Goal: Task Accomplishment & Management: Manage account settings

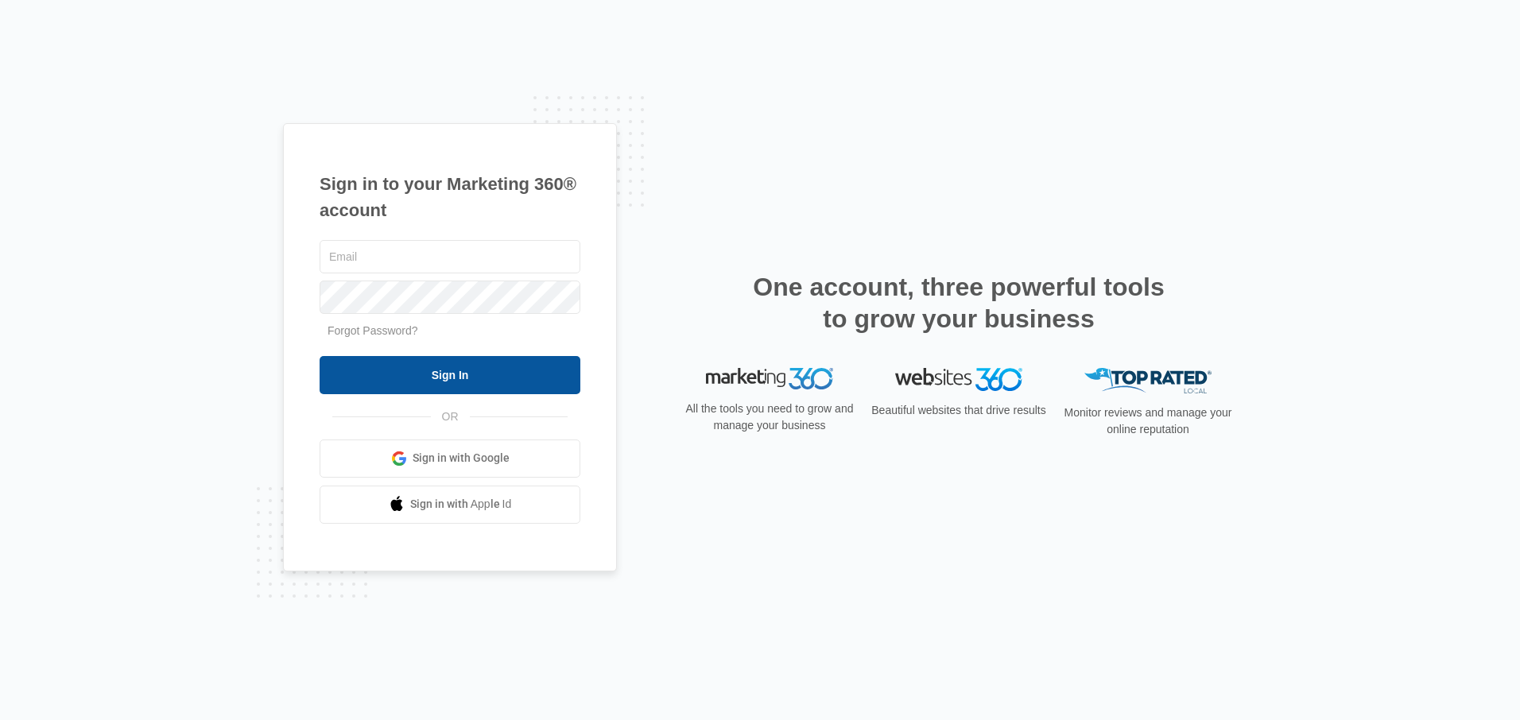
type input "[EMAIL_ADDRESS][DOMAIN_NAME]"
click at [446, 375] on input "Sign In" at bounding box center [450, 375] width 261 height 38
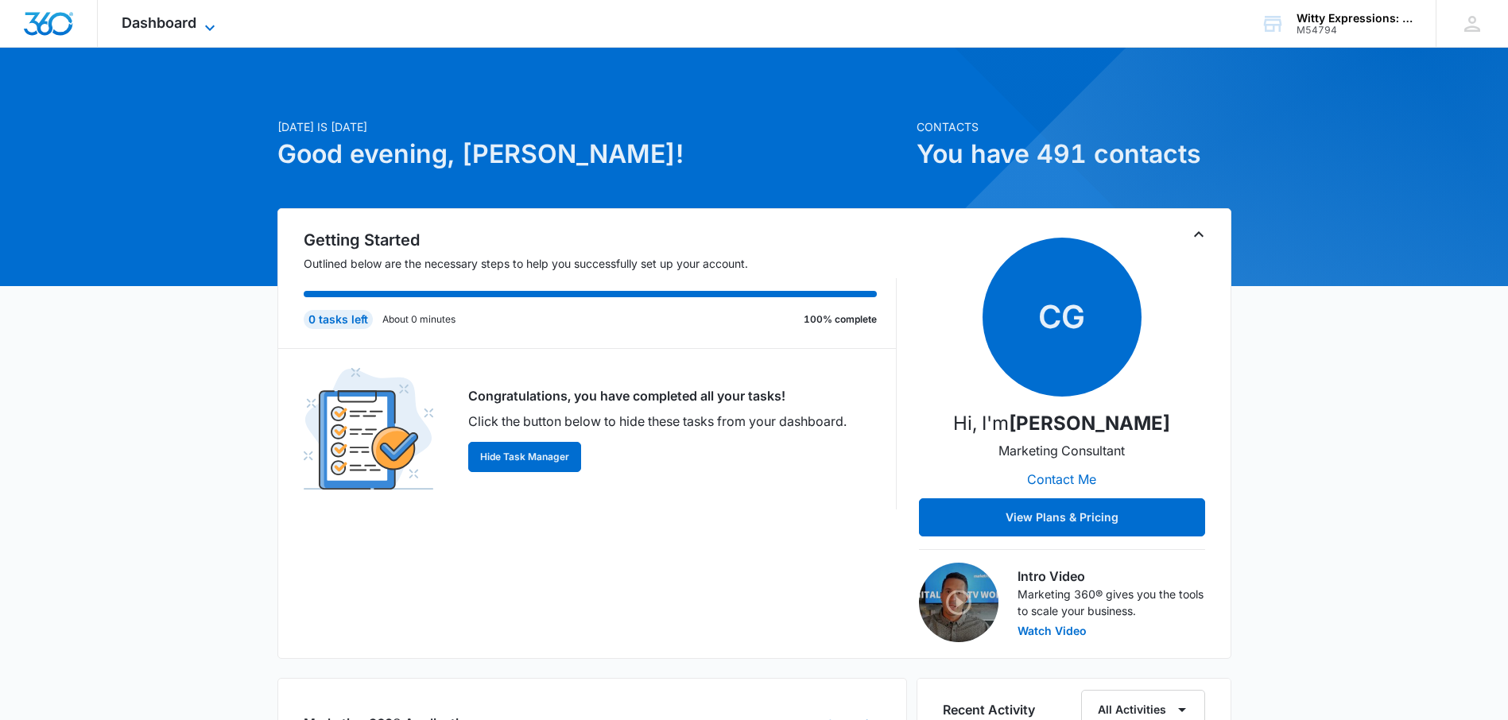
click at [206, 26] on icon at bounding box center [210, 28] width 10 height 6
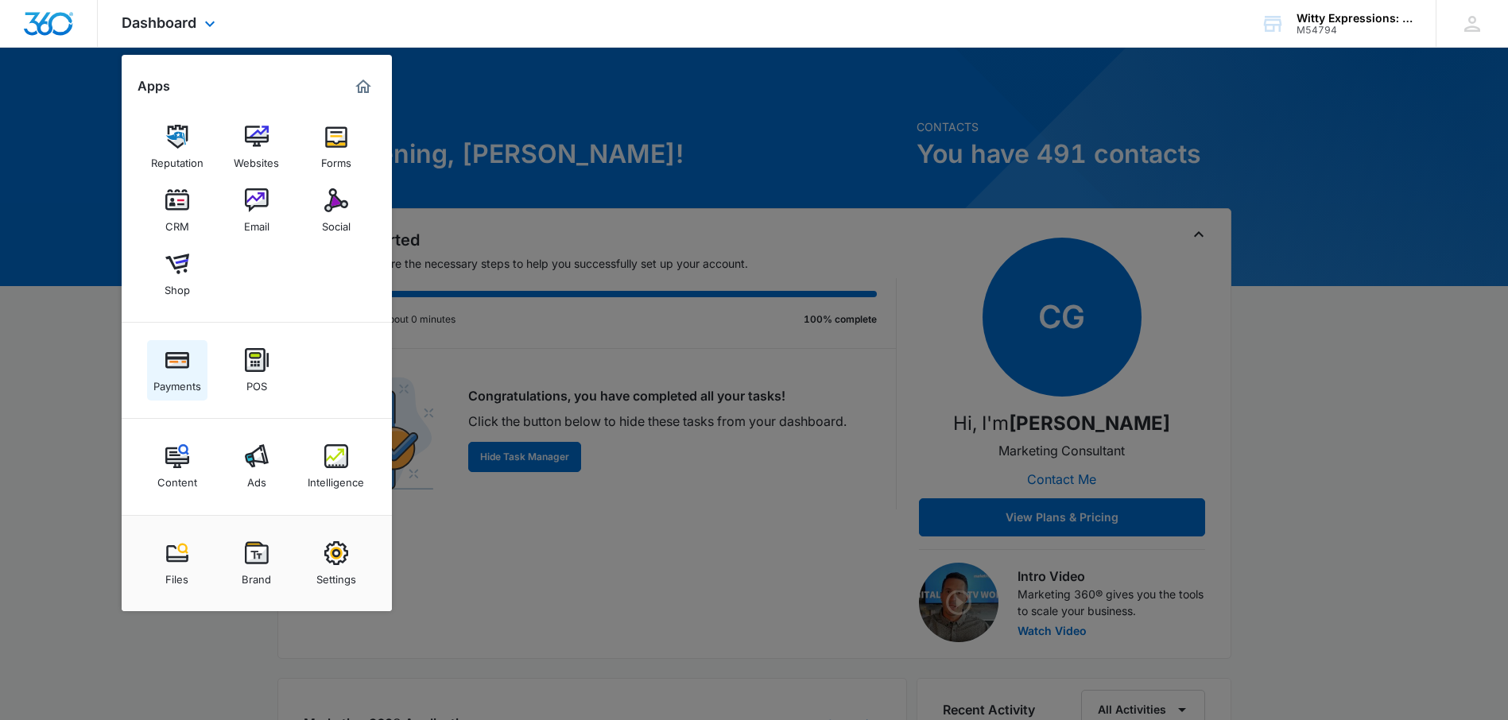
click at [173, 351] on img at bounding box center [177, 360] width 24 height 24
